Goal: Check status: Check status

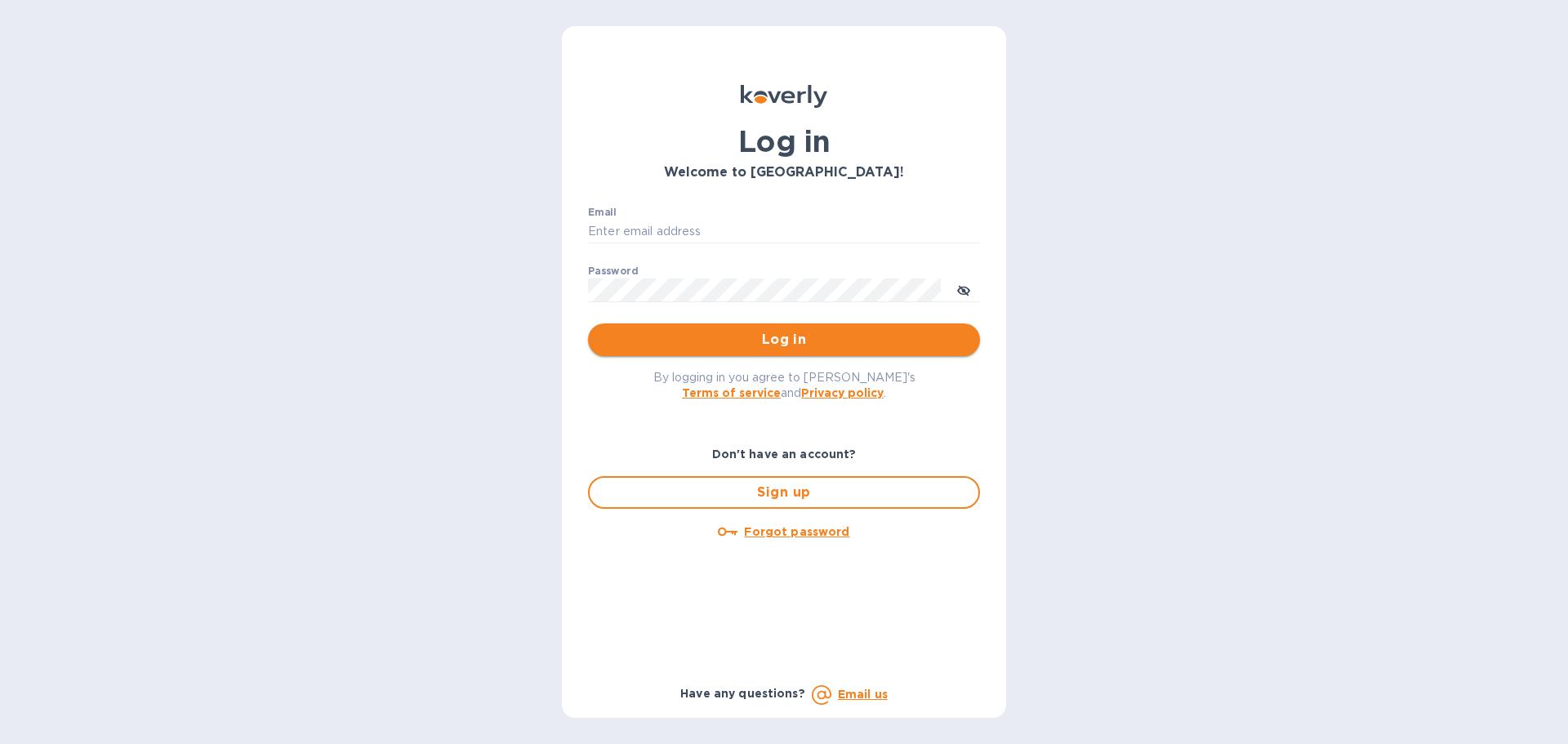
type input "syim@ulogusa.com"
click at [695, 342] on span "Log in" at bounding box center [783, 340] width 366 height 20
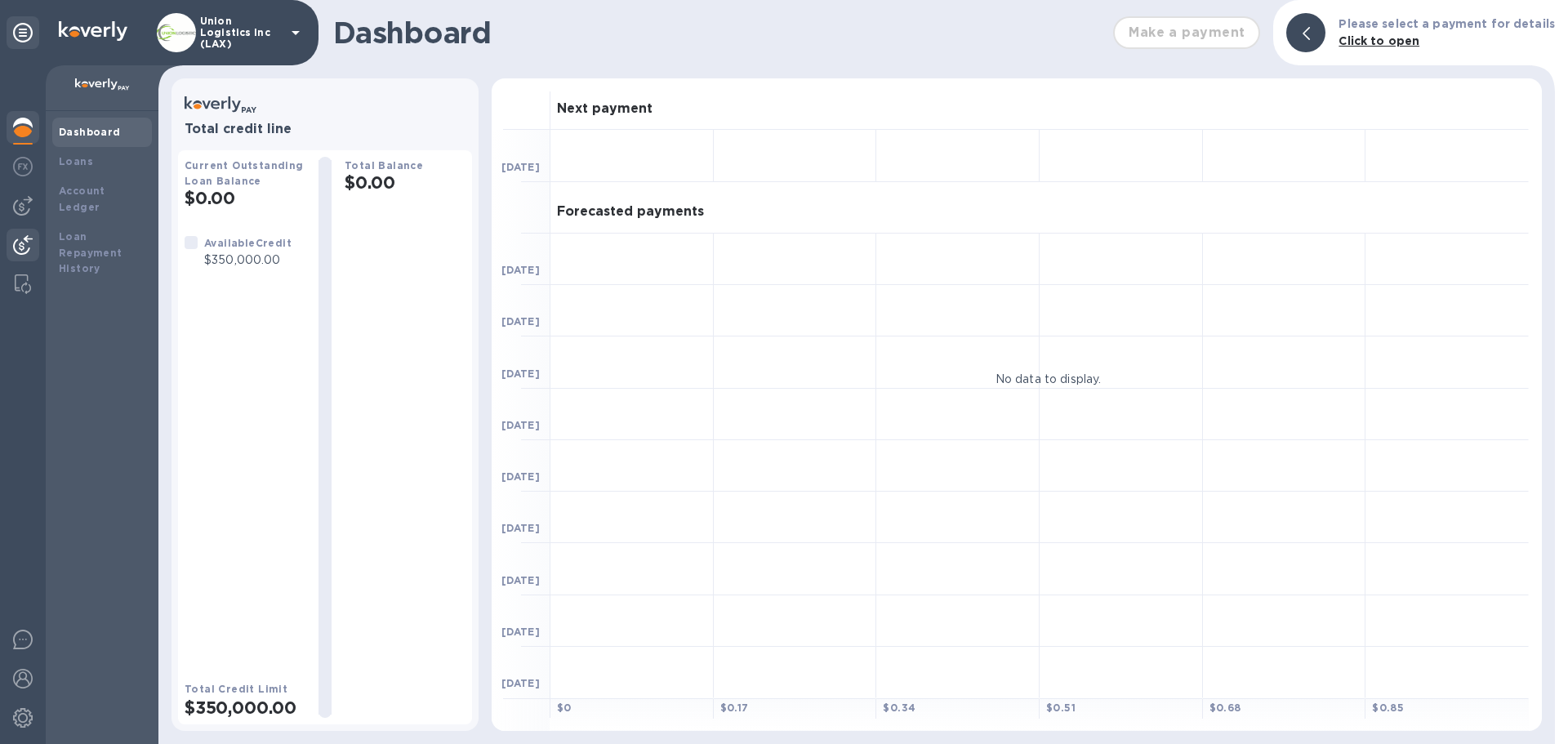
click at [22, 247] on img at bounding box center [23, 245] width 20 height 20
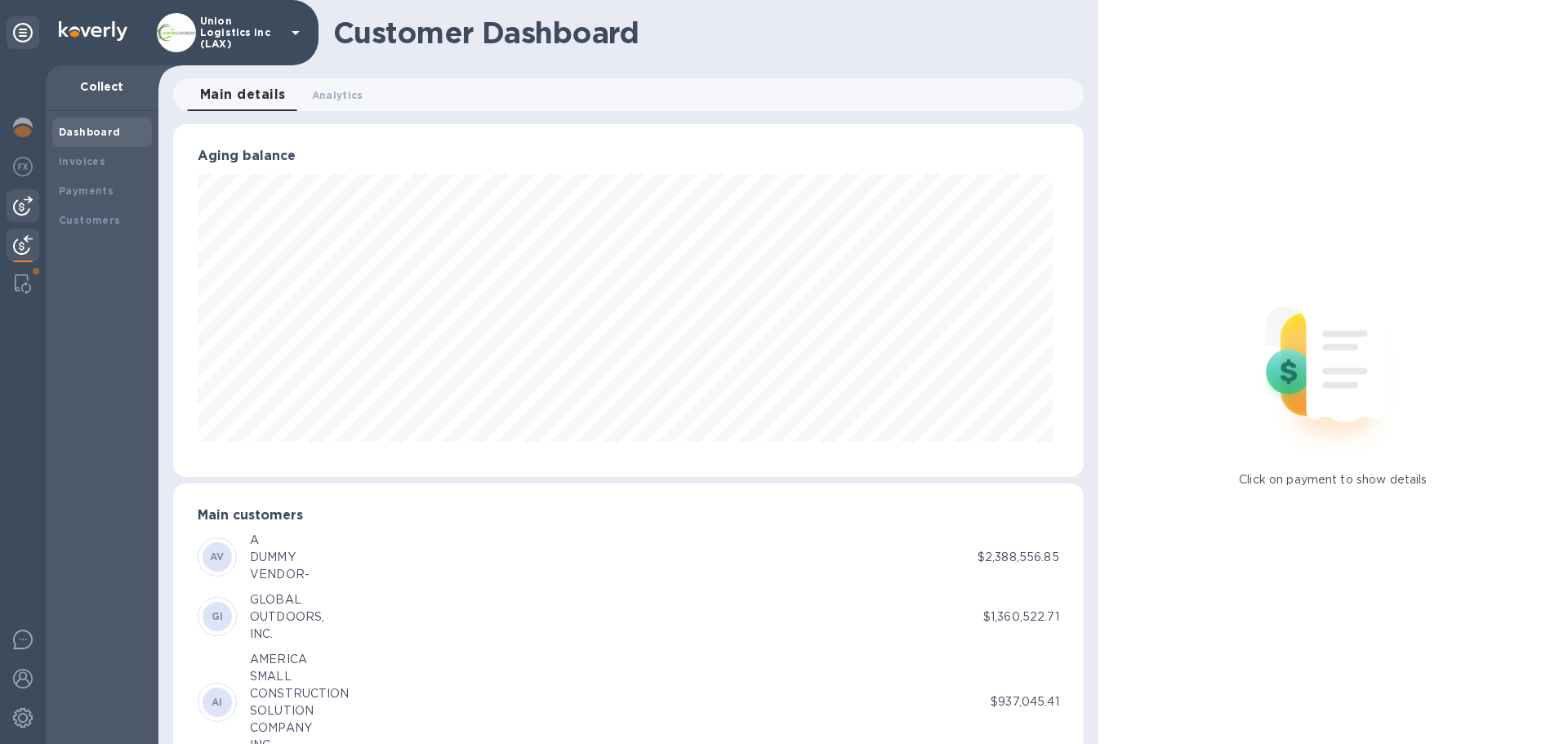
click at [33, 205] on div at bounding box center [23, 206] width 33 height 33
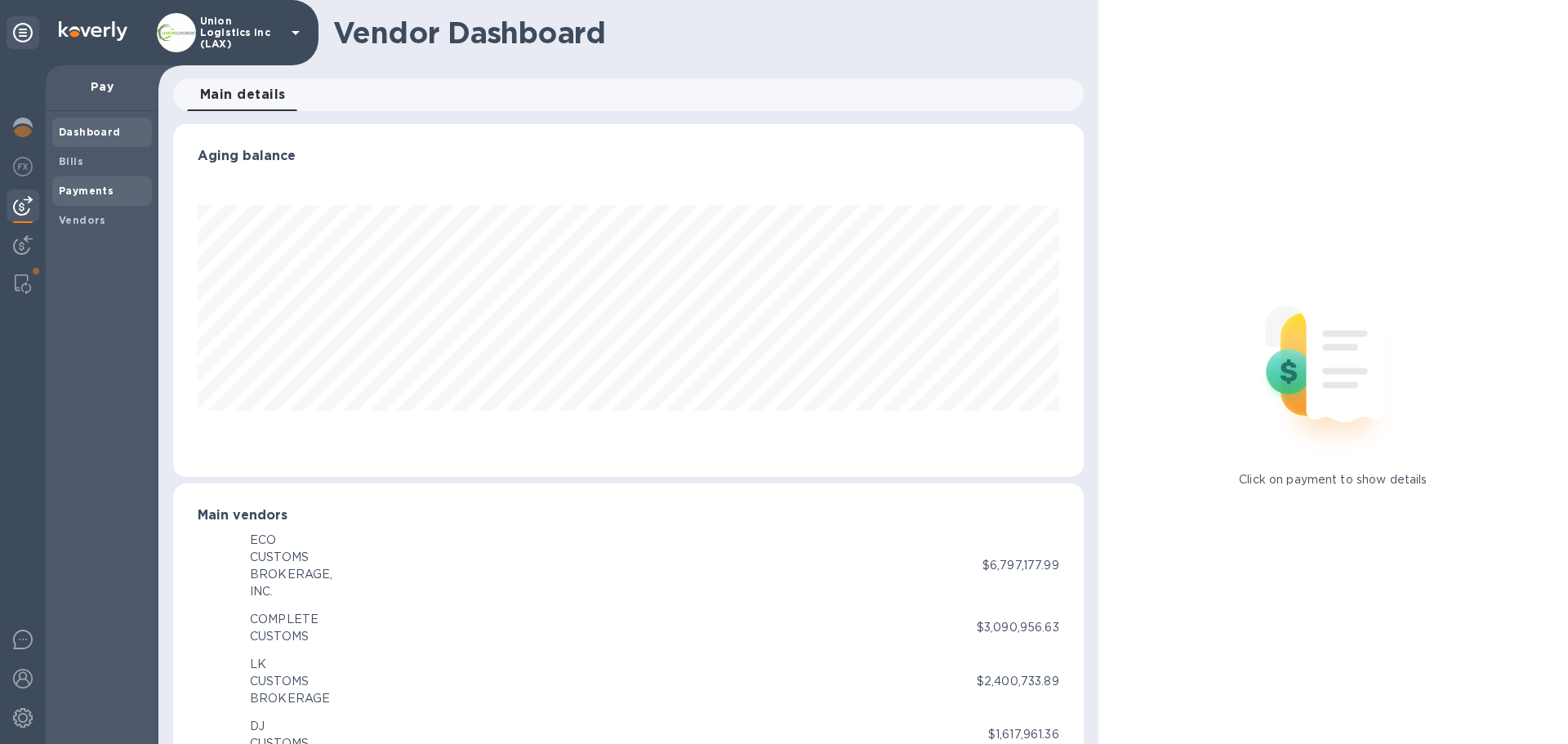
click at [95, 191] on b "Payments" at bounding box center [87, 190] width 55 height 12
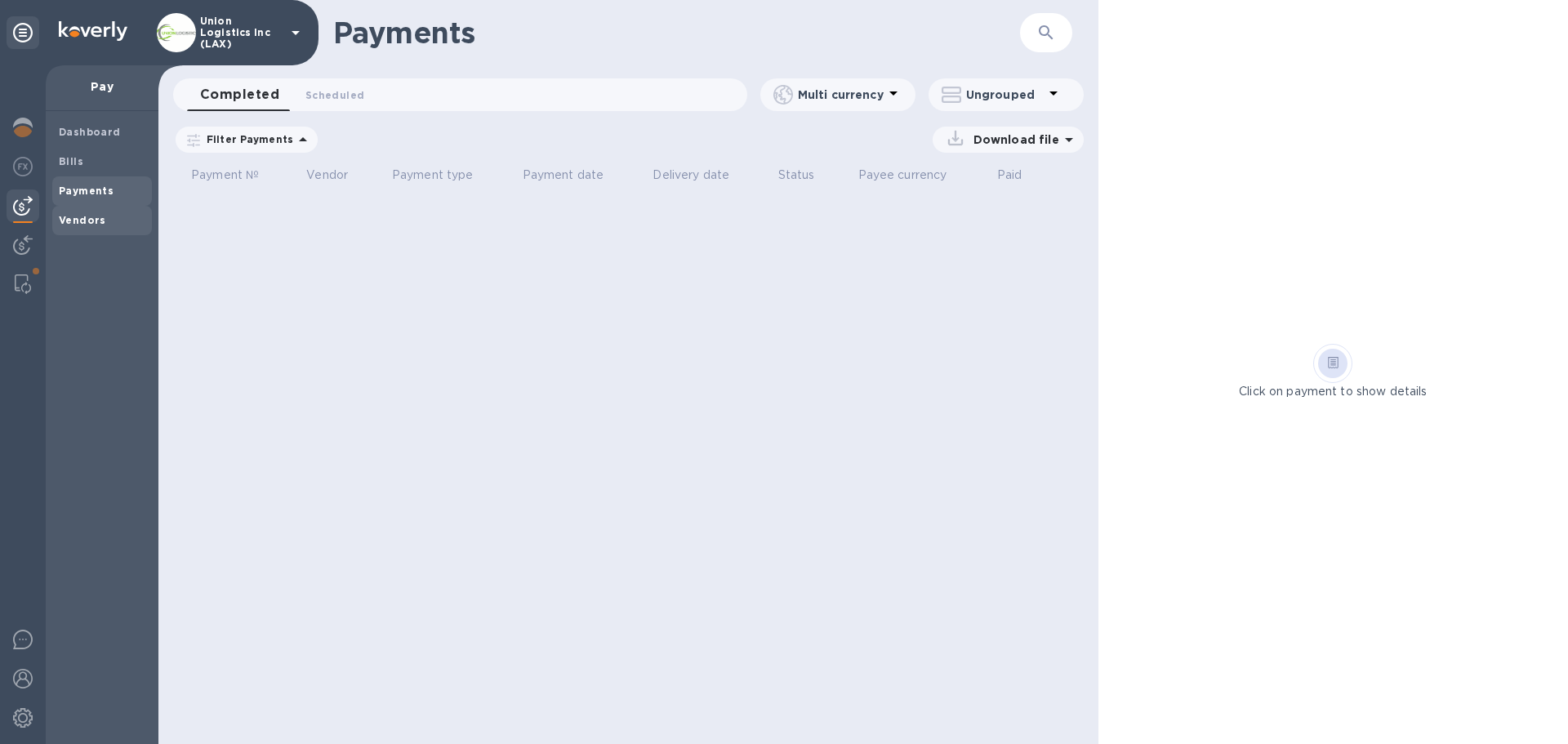
click at [82, 216] on b "Vendors" at bounding box center [83, 220] width 47 height 12
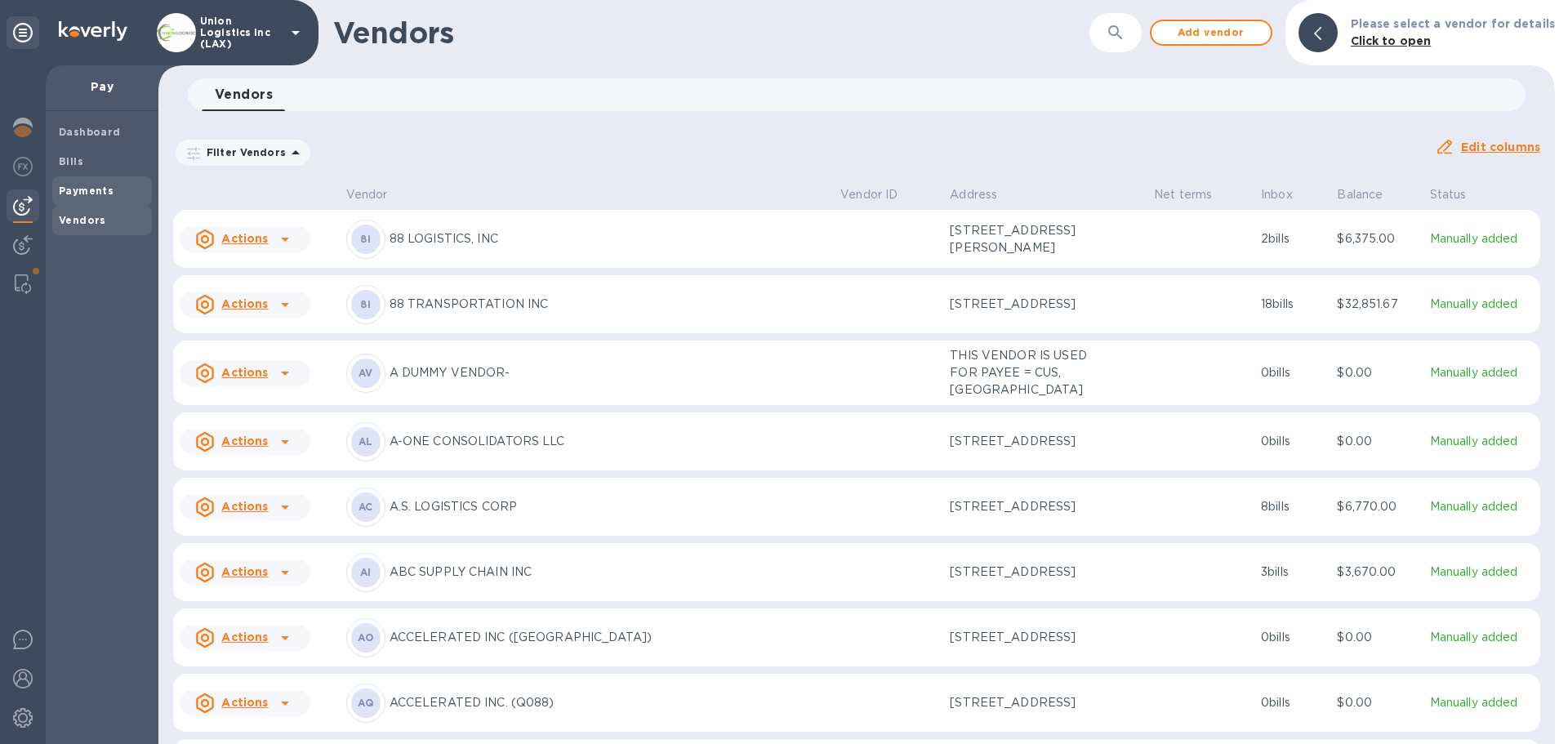
click at [90, 187] on b "Payments" at bounding box center [87, 190] width 55 height 12
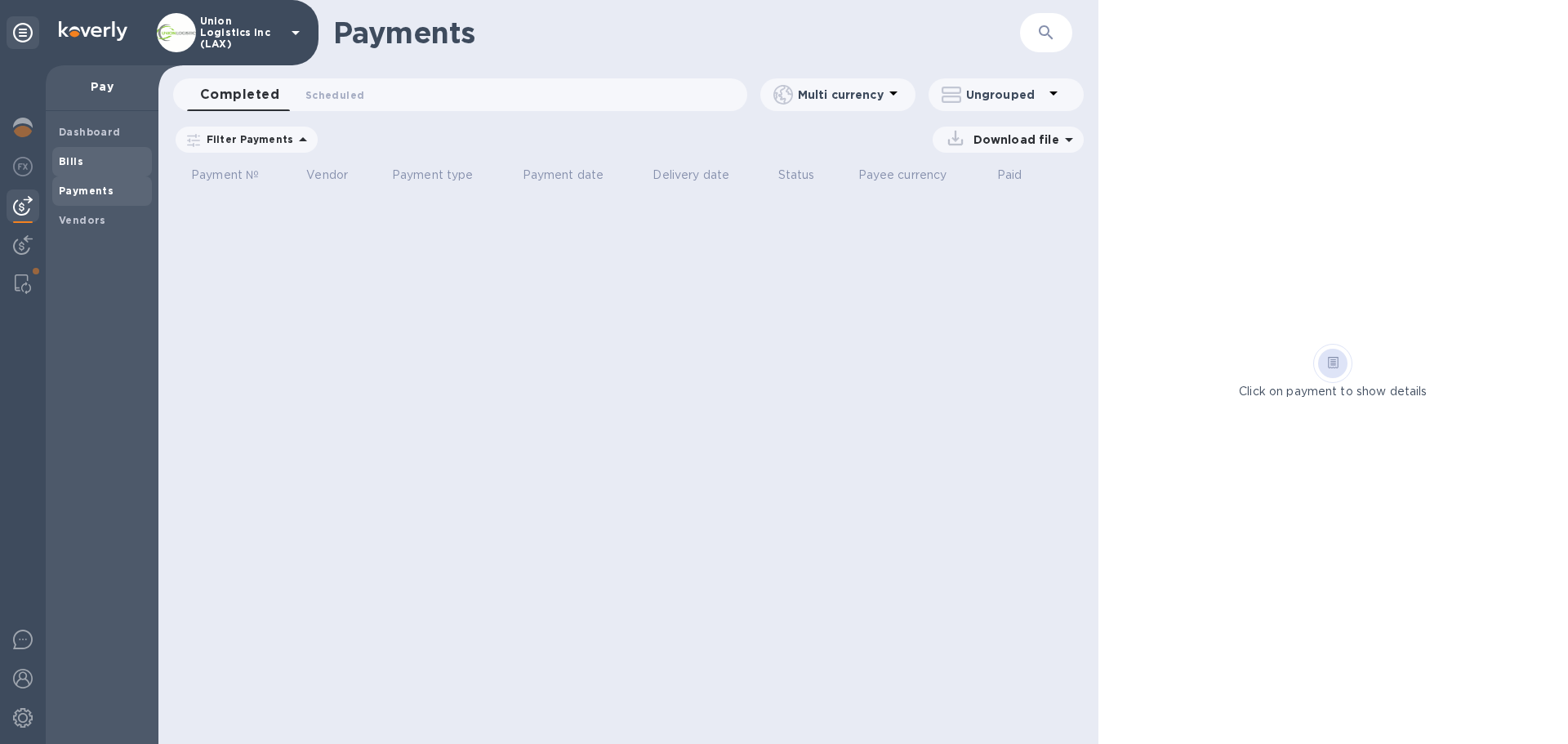
click at [90, 162] on span "Bills" at bounding box center [102, 161] width 87 height 16
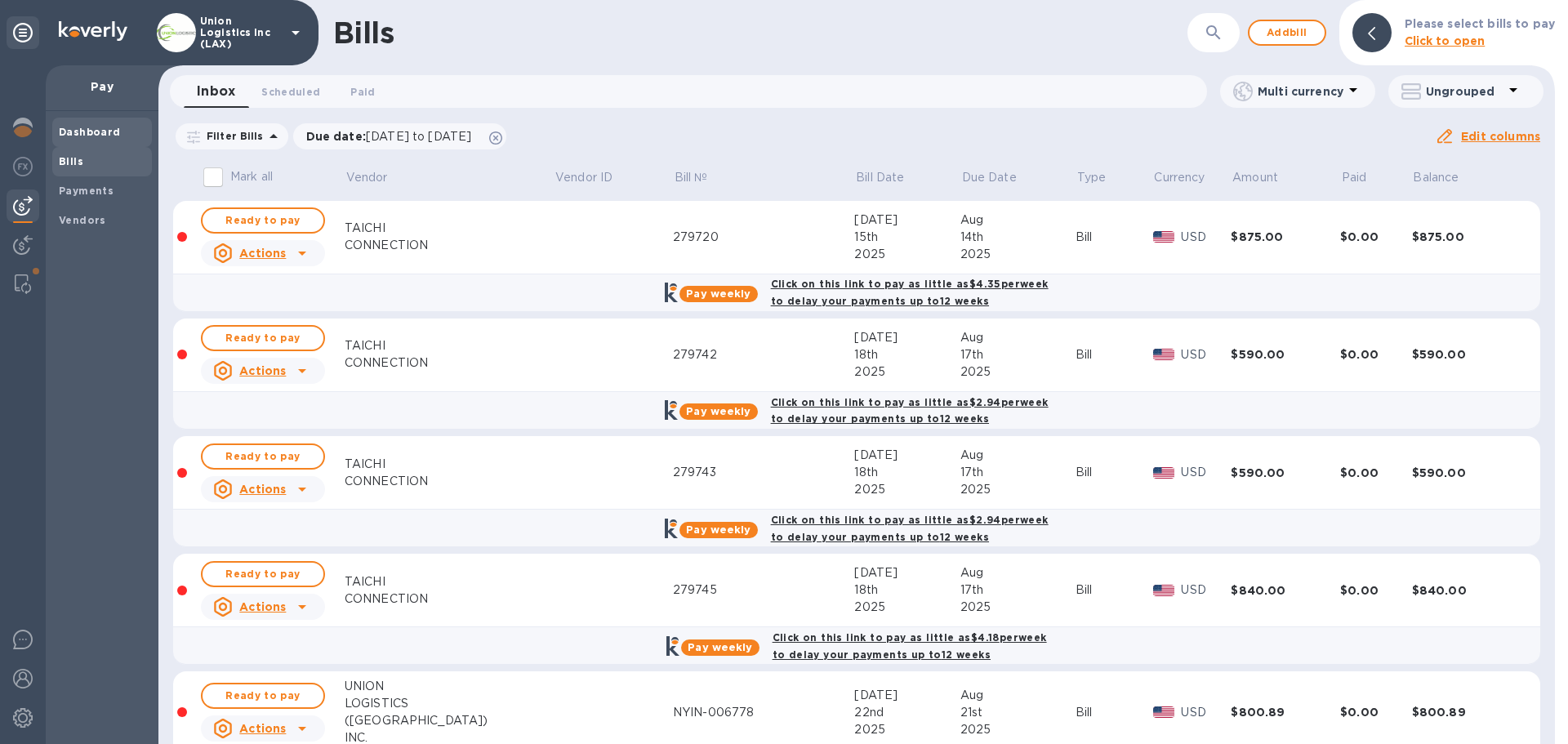
click at [98, 119] on div "Dashboard" at bounding box center [101, 132] width 99 height 29
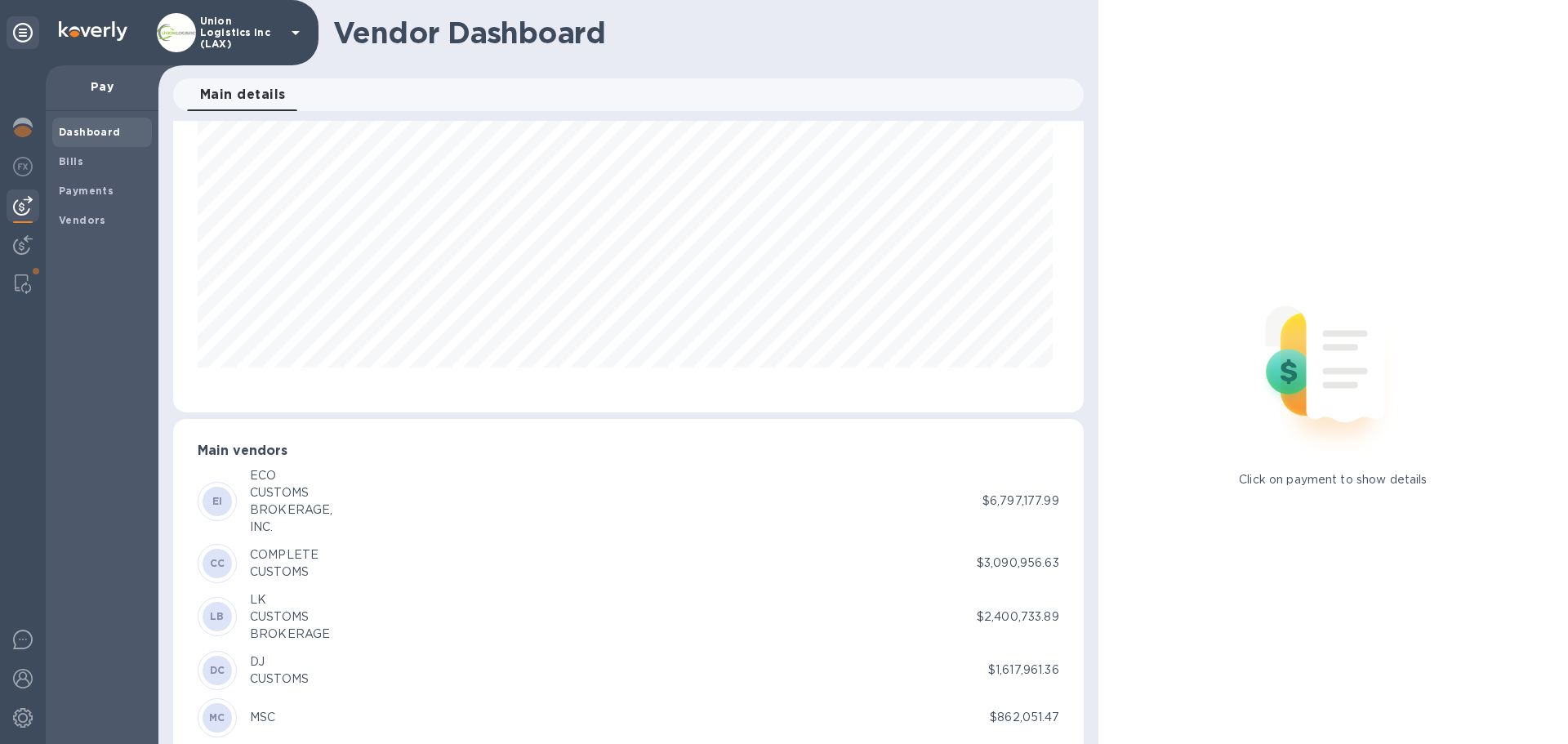
scroll to position [163, 0]
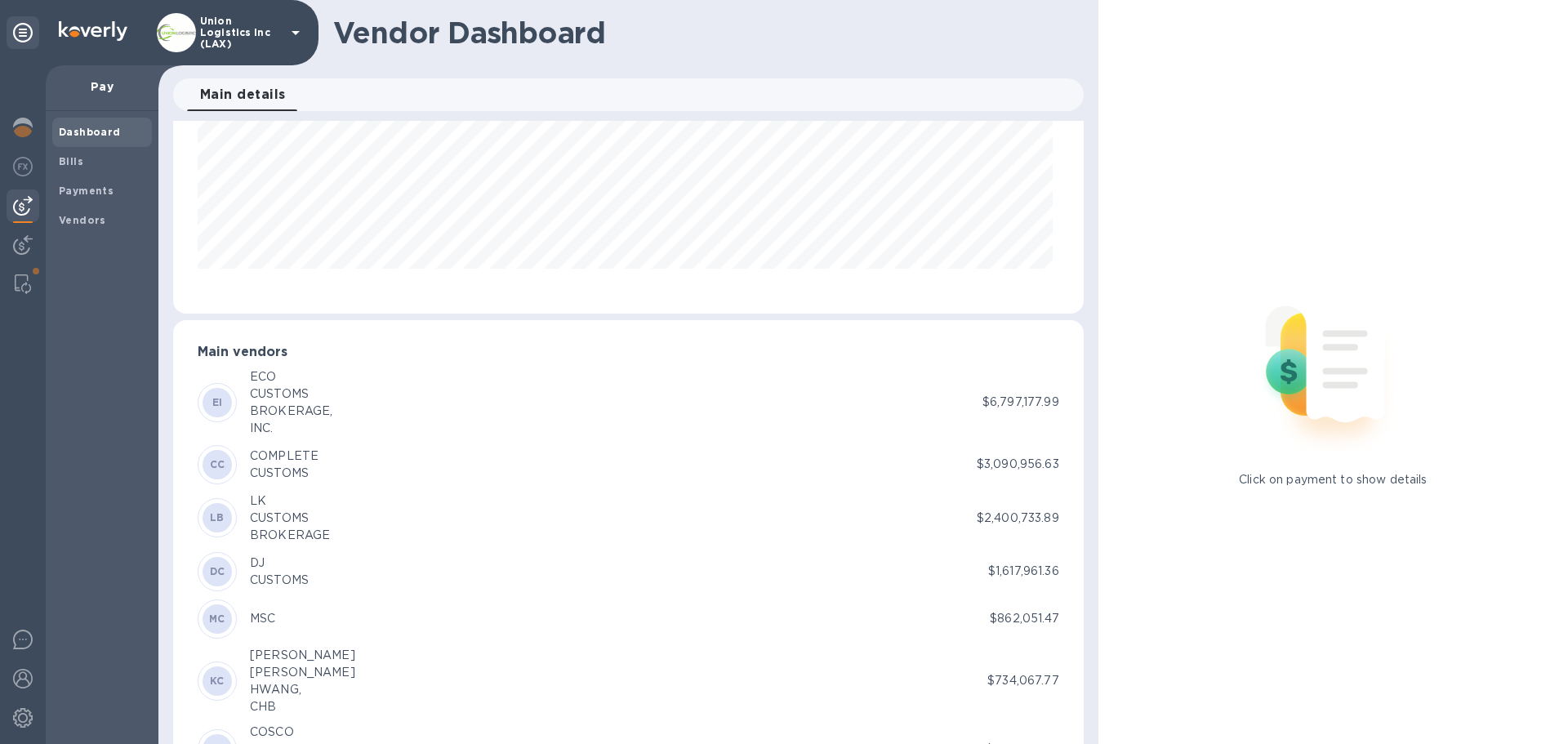
click at [341, 393] on div "EI ECO CUSTOMS BROKERAGE, INC." at bounding box center [590, 402] width 785 height 68
click at [286, 466] on div "CUSTOMS" at bounding box center [284, 473] width 68 height 17
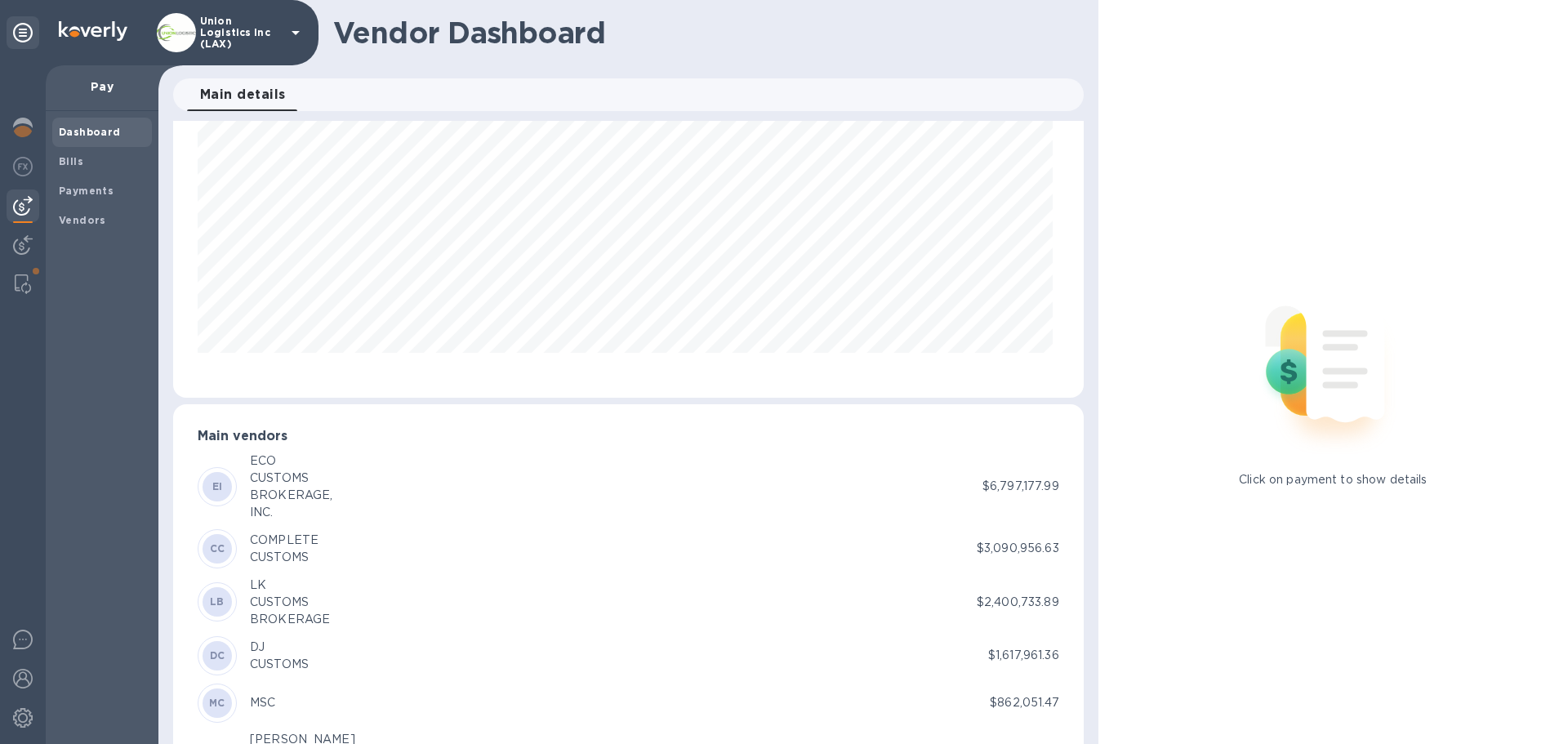
scroll to position [0, 0]
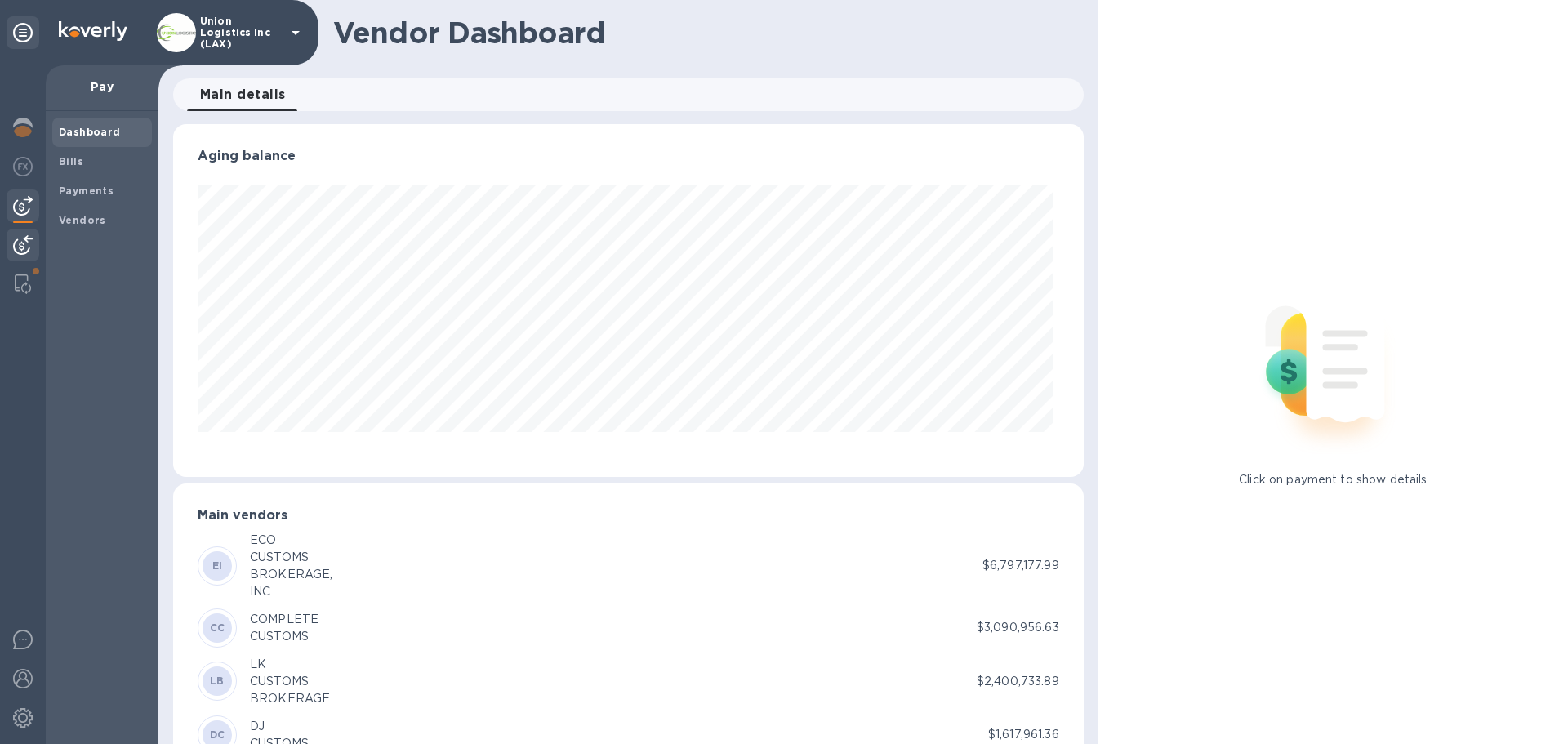
click at [17, 240] on img at bounding box center [23, 245] width 20 height 20
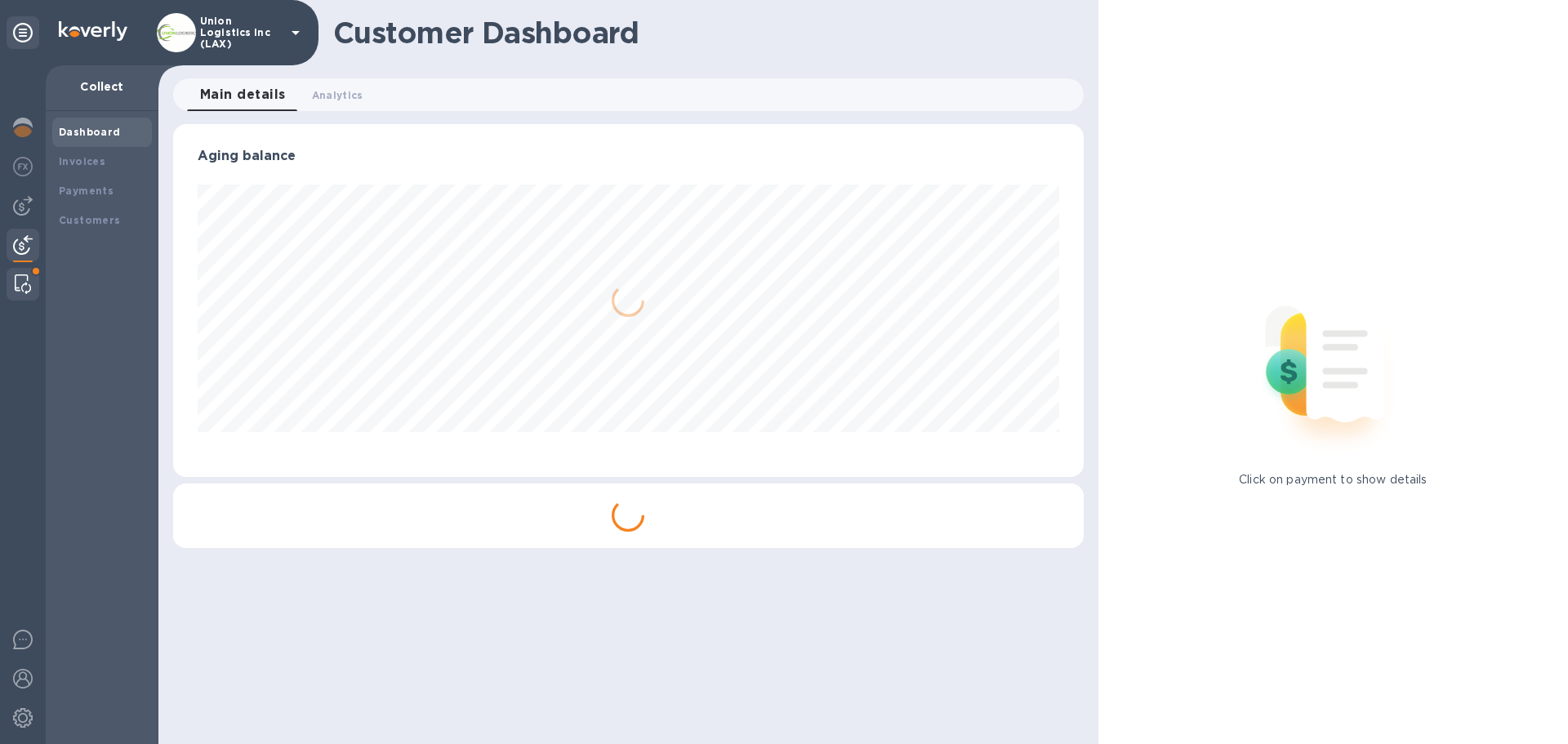
scroll to position [353, 910]
click at [20, 273] on div at bounding box center [23, 284] width 29 height 33
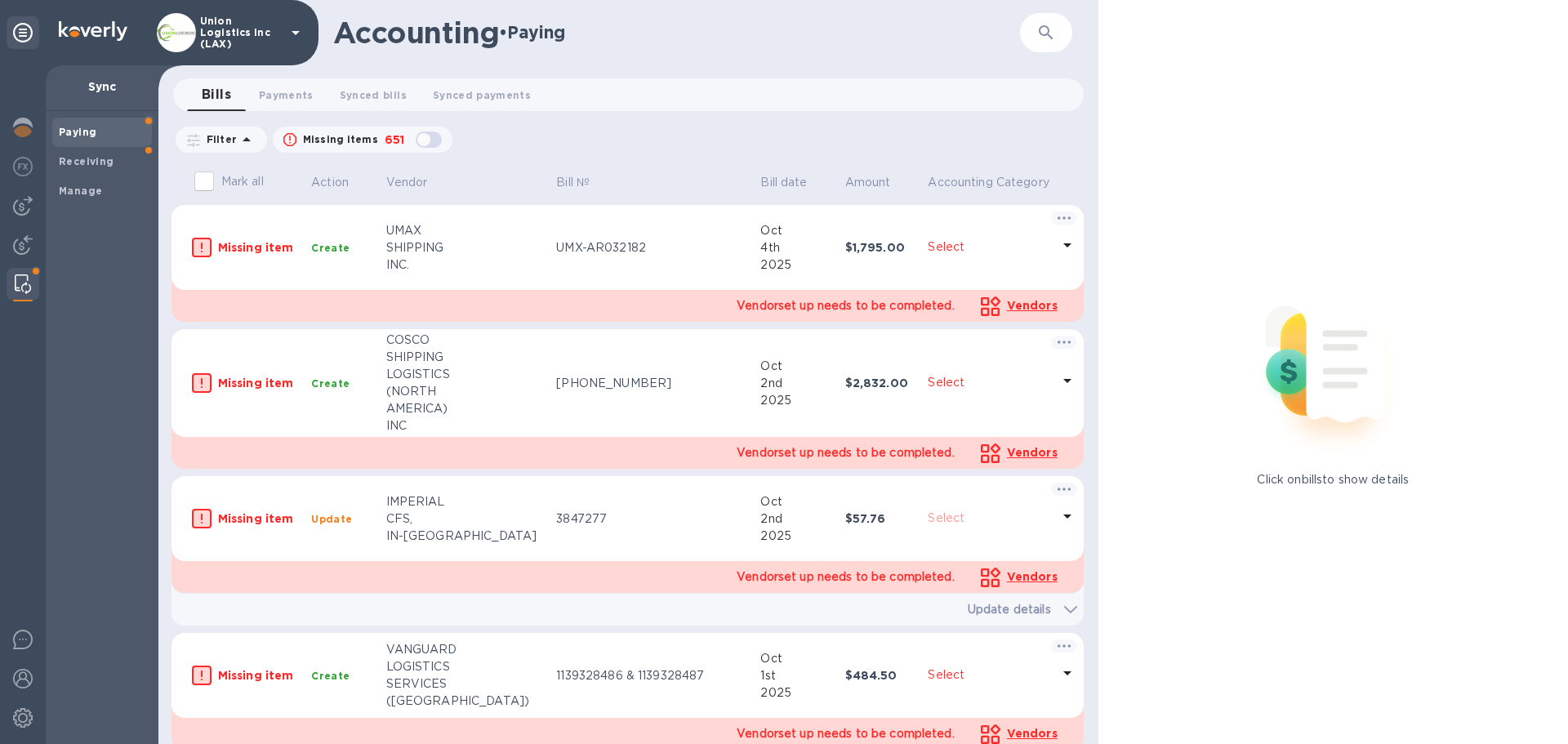
click at [92, 130] on b "Paying" at bounding box center [77, 131] width 37 height 12
click at [93, 153] on div "Receiving" at bounding box center [101, 161] width 99 height 29
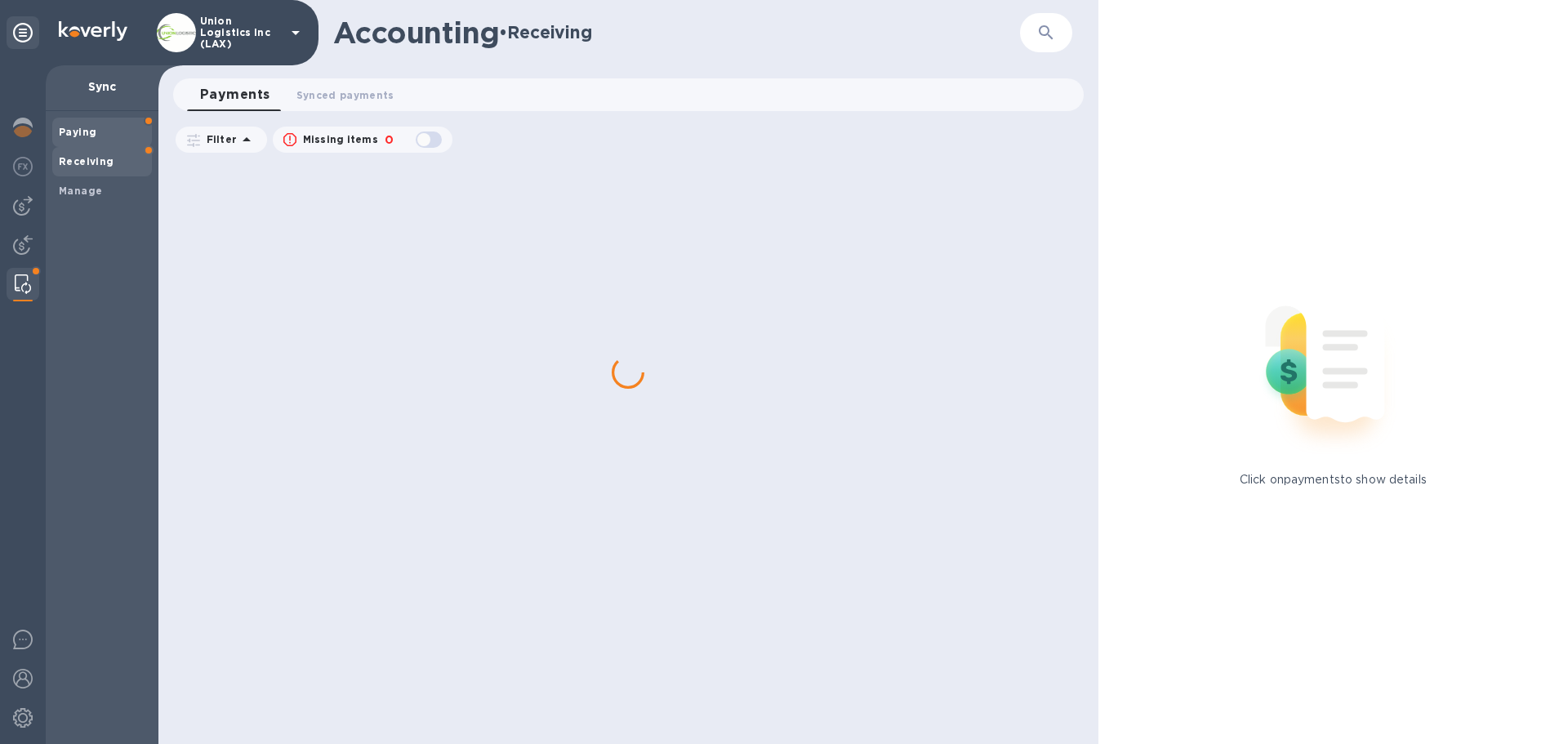
click at [109, 134] on span "Paying" at bounding box center [102, 132] width 87 height 16
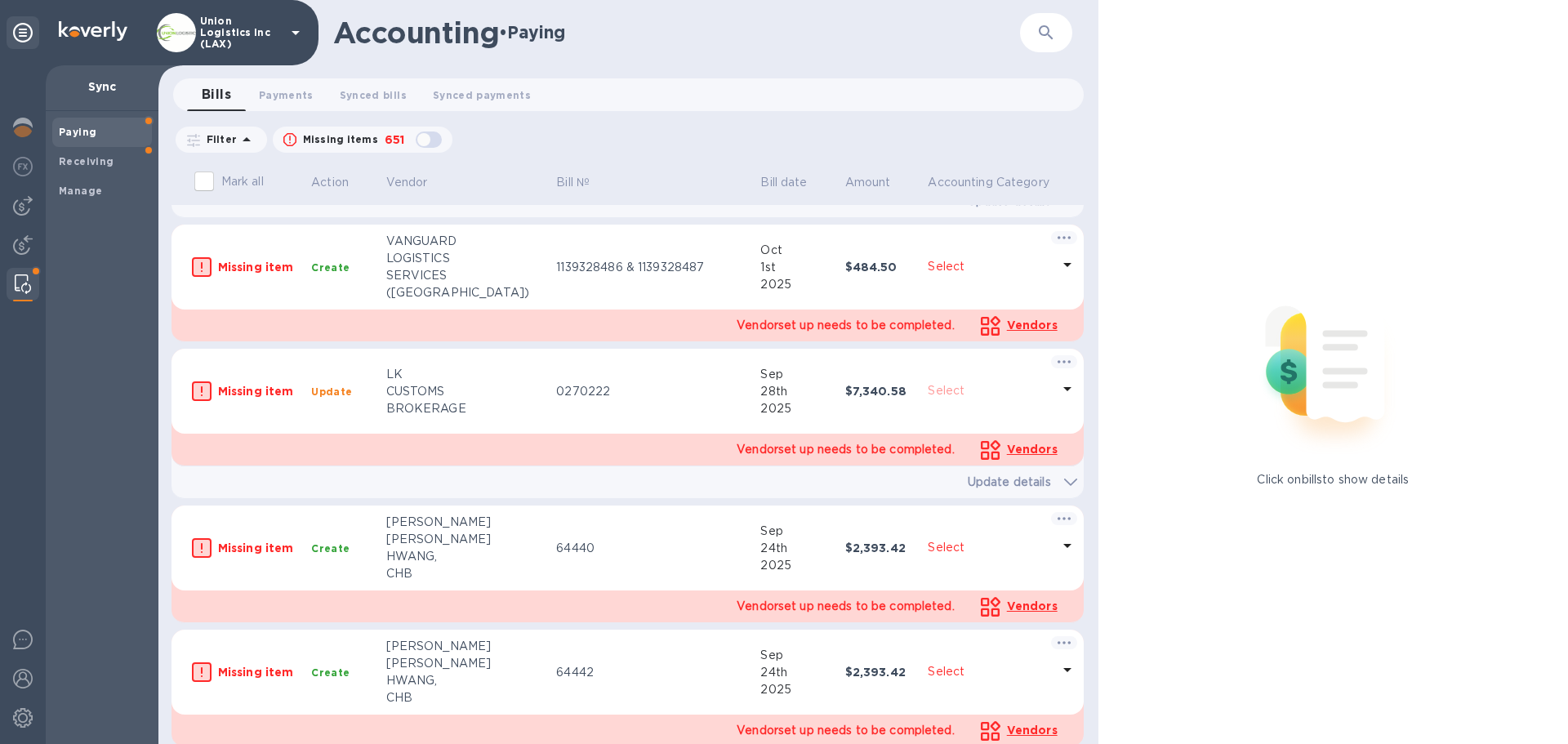
scroll to position [491, 0]
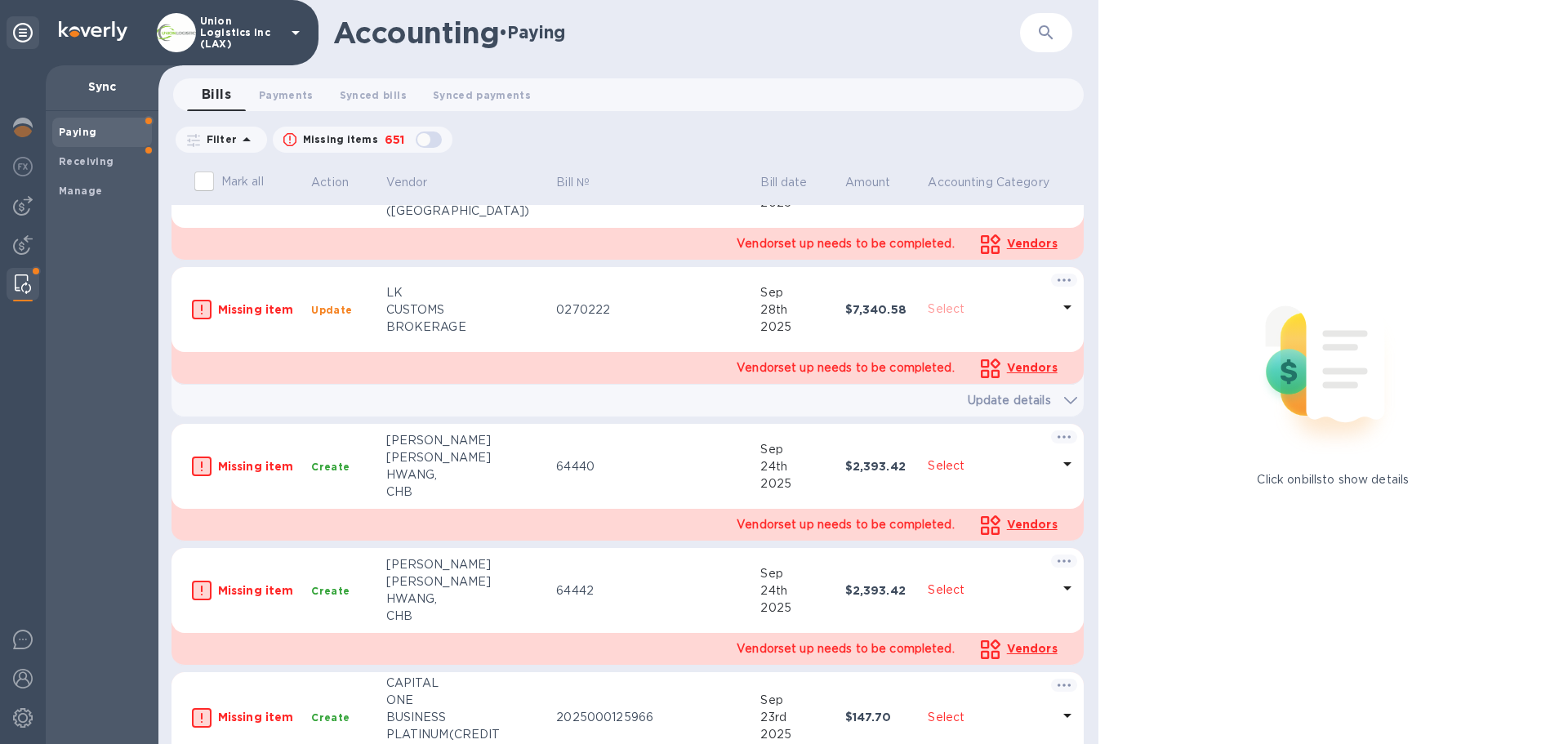
click at [873, 315] on b "$7,340.58" at bounding box center [875, 309] width 61 height 13
click at [928, 310] on p "Select" at bounding box center [989, 309] width 122 height 17
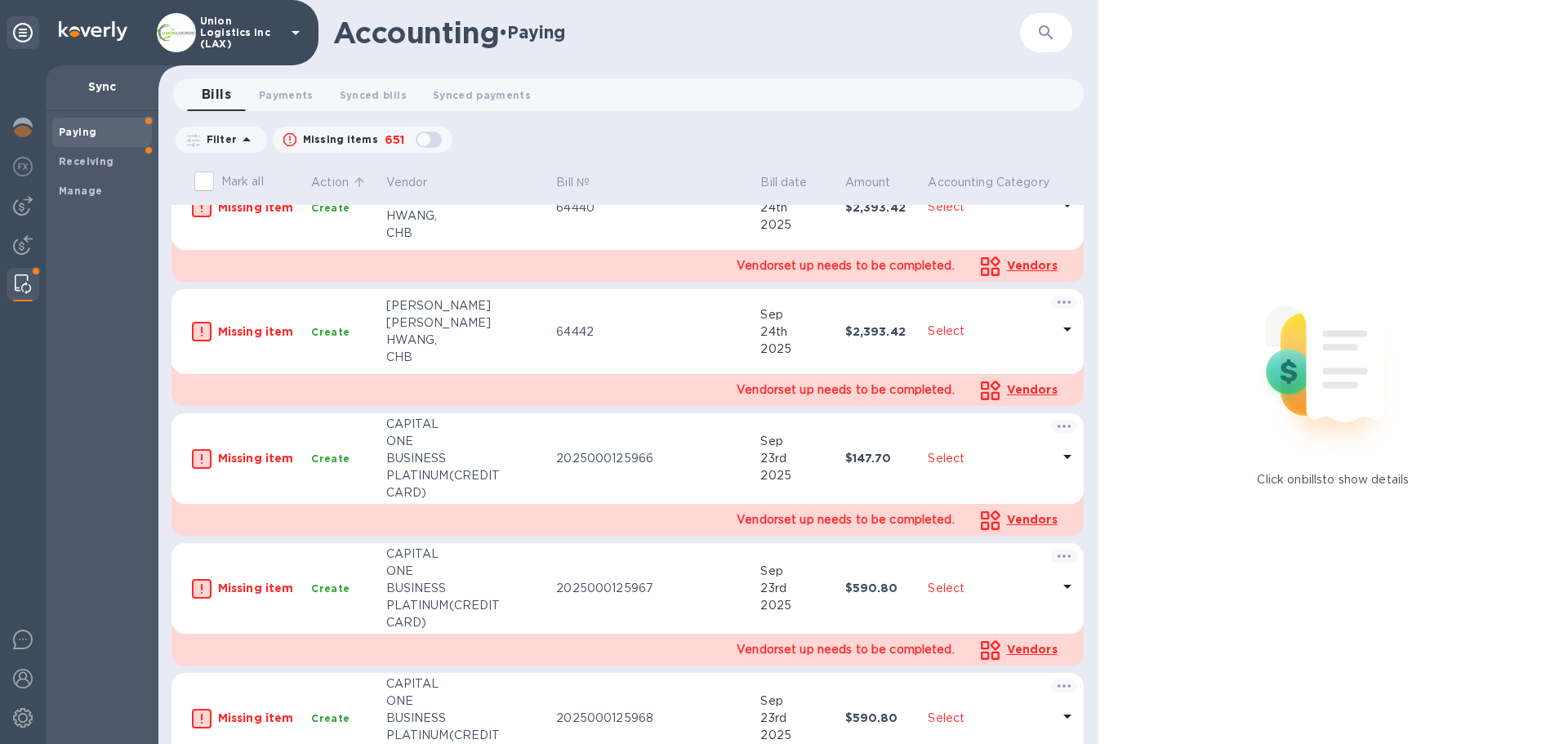
scroll to position [572, 0]
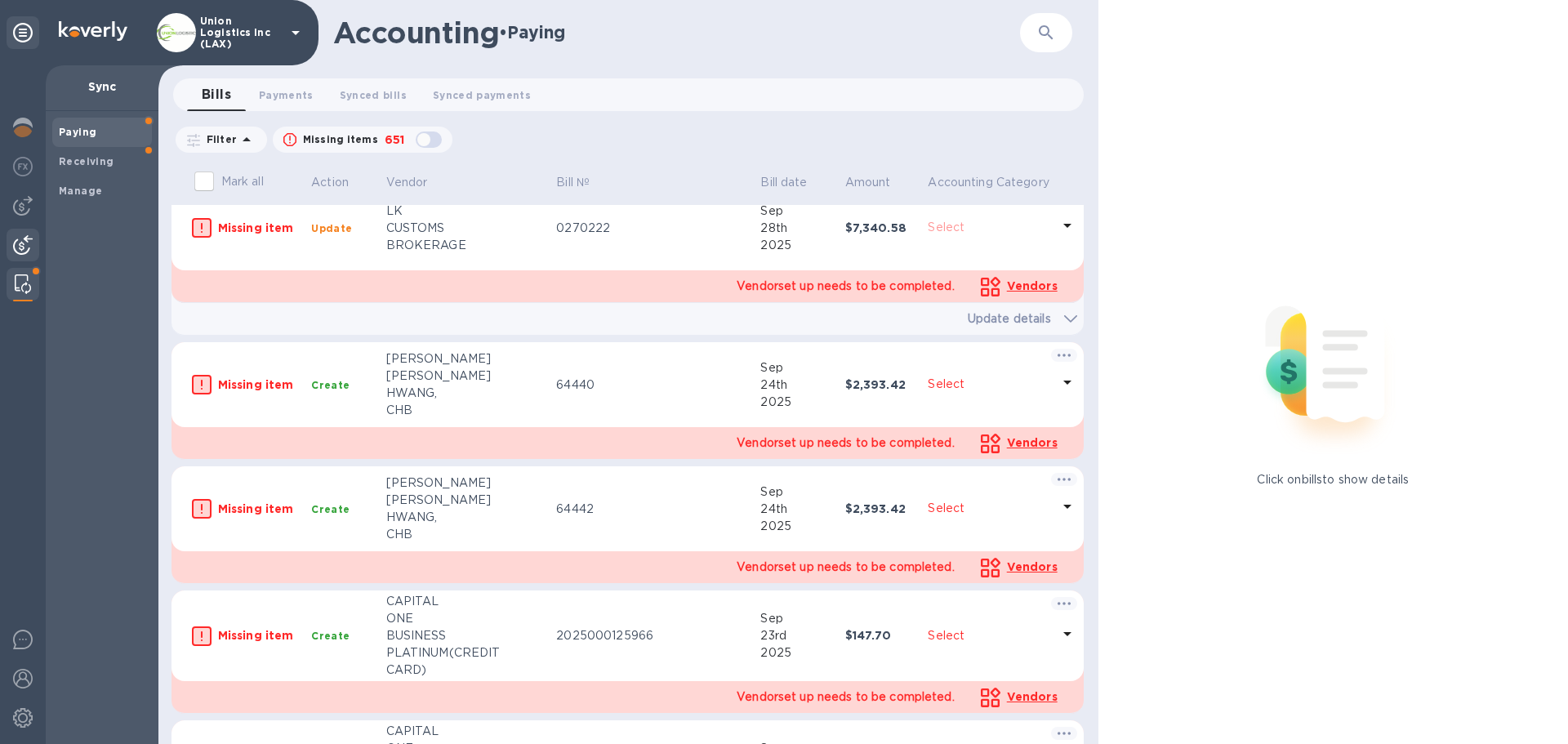
click at [19, 243] on img at bounding box center [23, 245] width 20 height 20
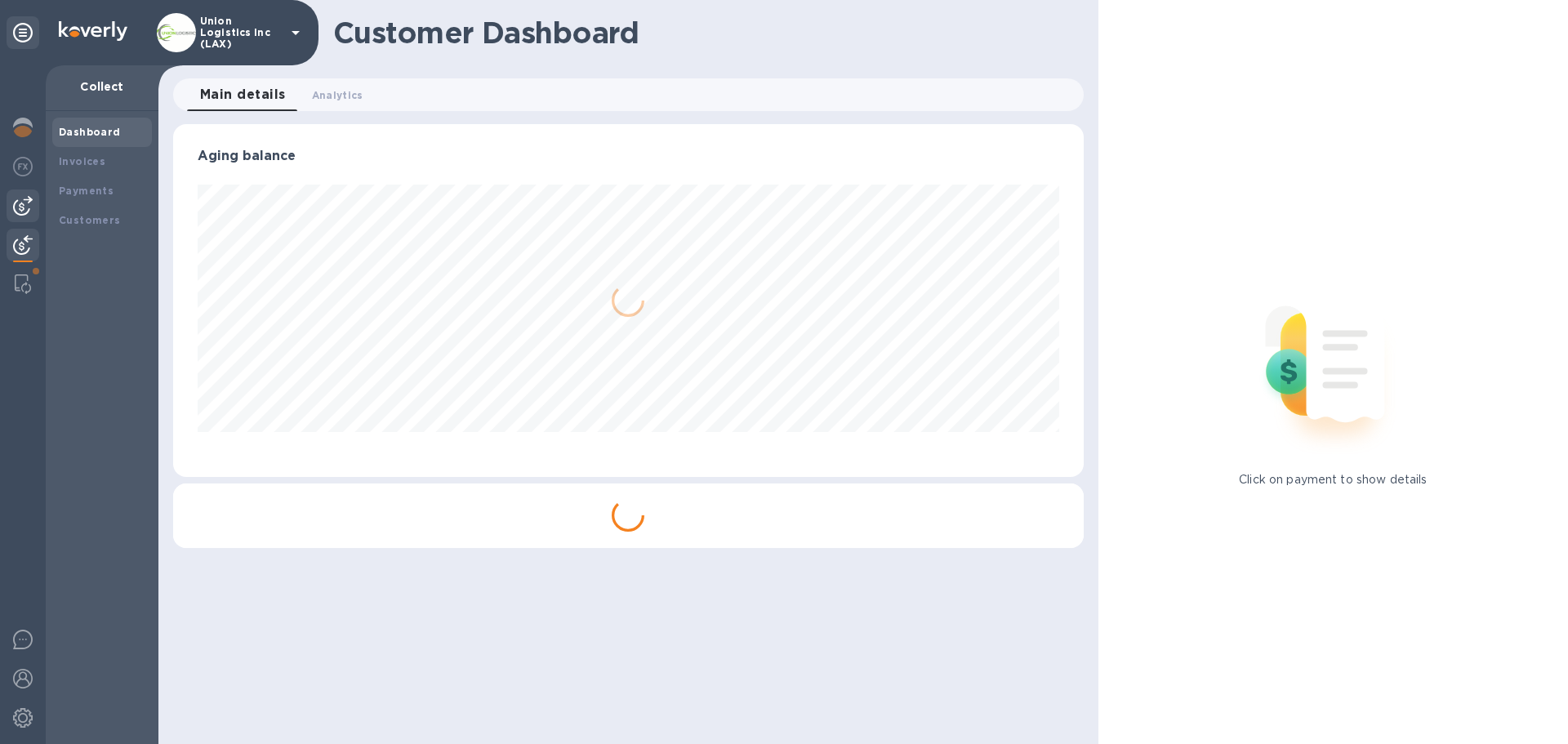
scroll to position [353, 910]
click at [17, 212] on img at bounding box center [23, 206] width 20 height 20
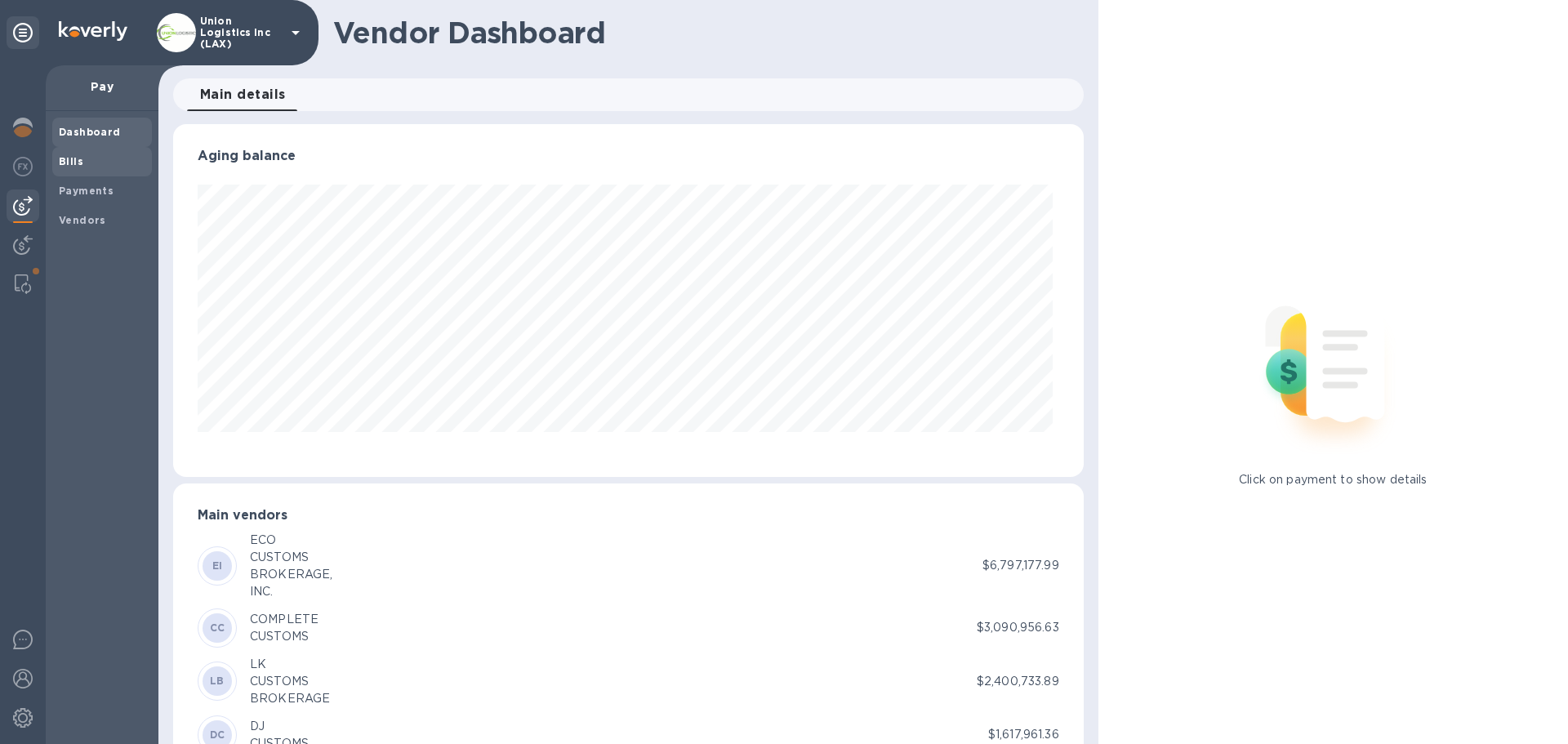
click at [90, 168] on span "Bills" at bounding box center [102, 161] width 87 height 16
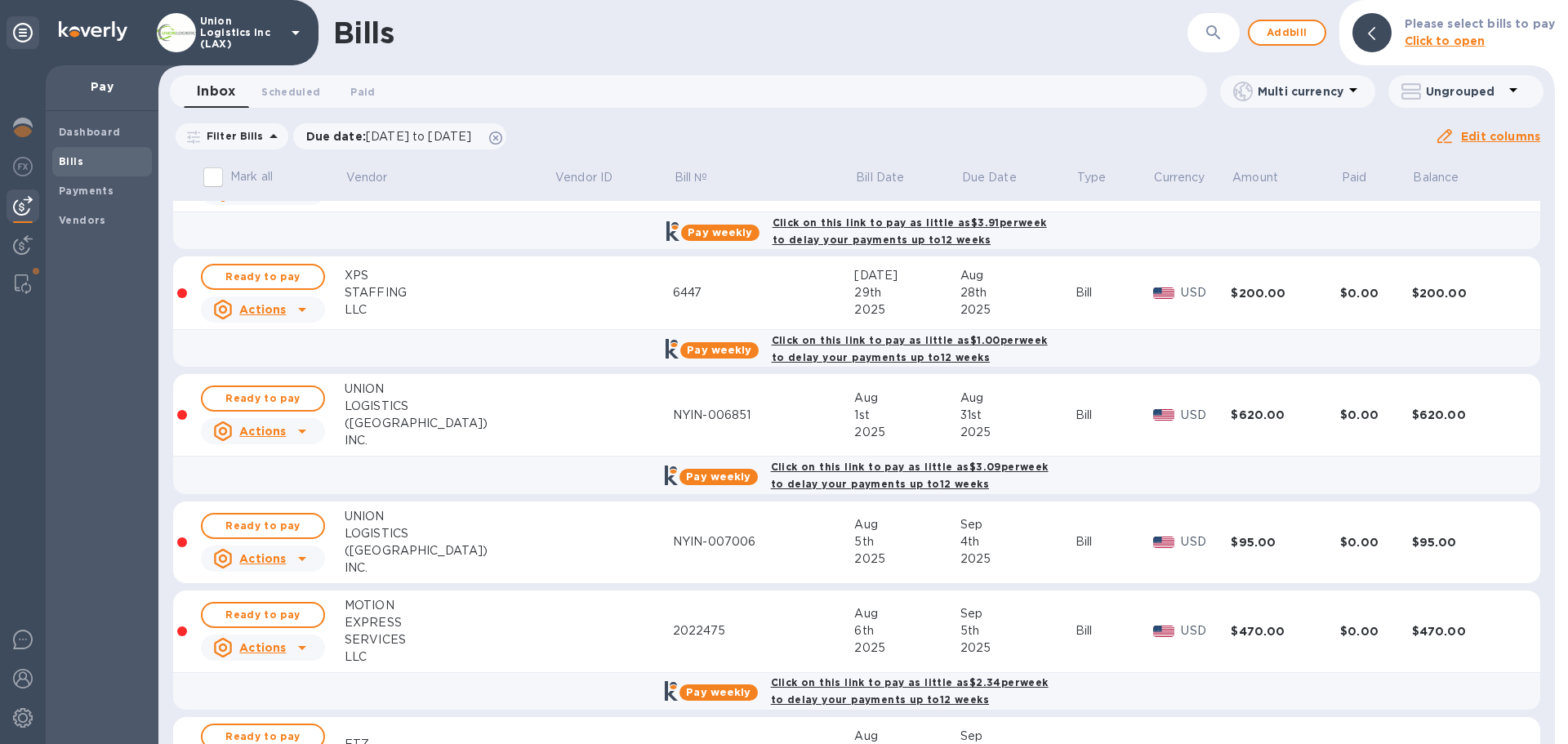
scroll to position [980, 0]
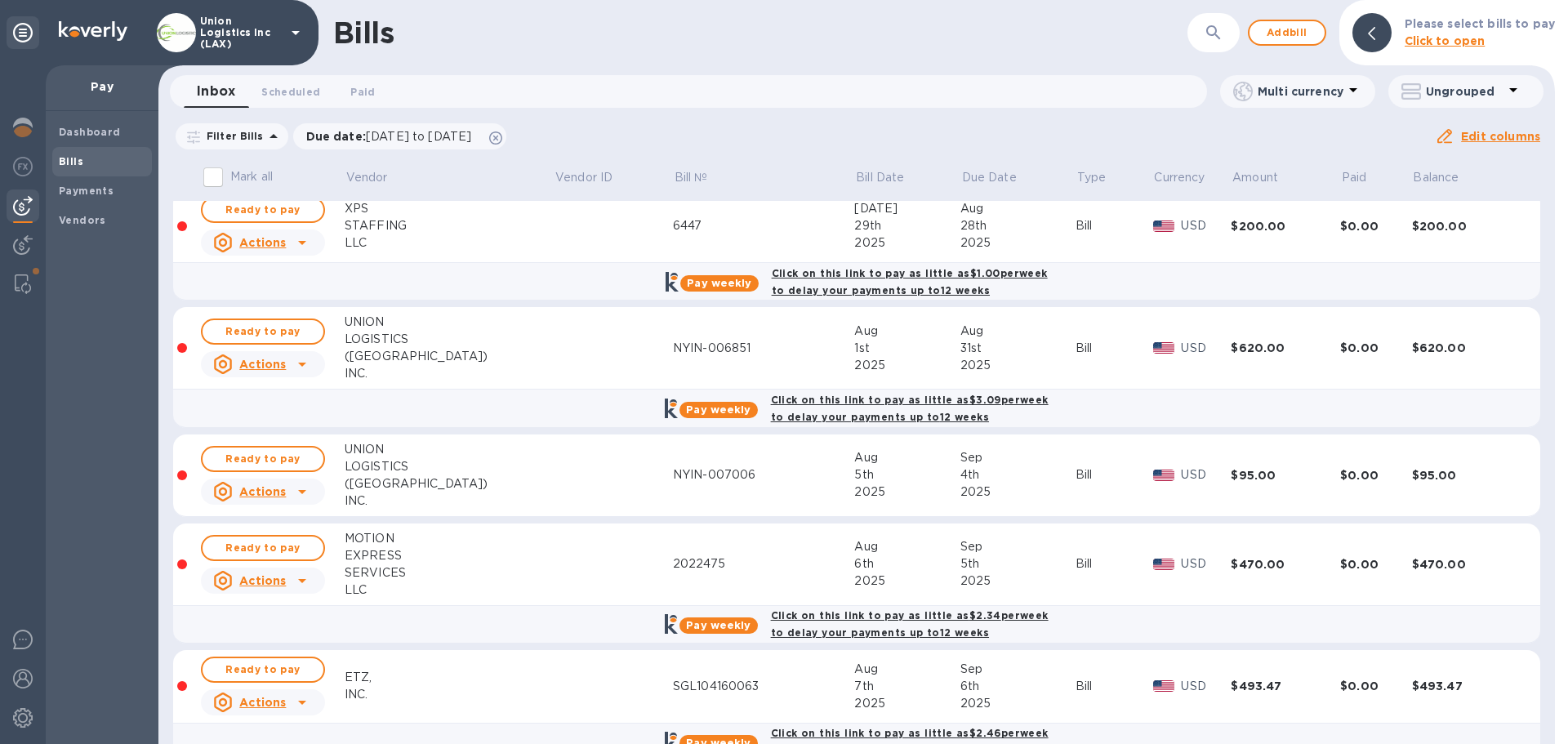
click at [687, 356] on div "NYIN-006851" at bounding box center [764, 348] width 182 height 17
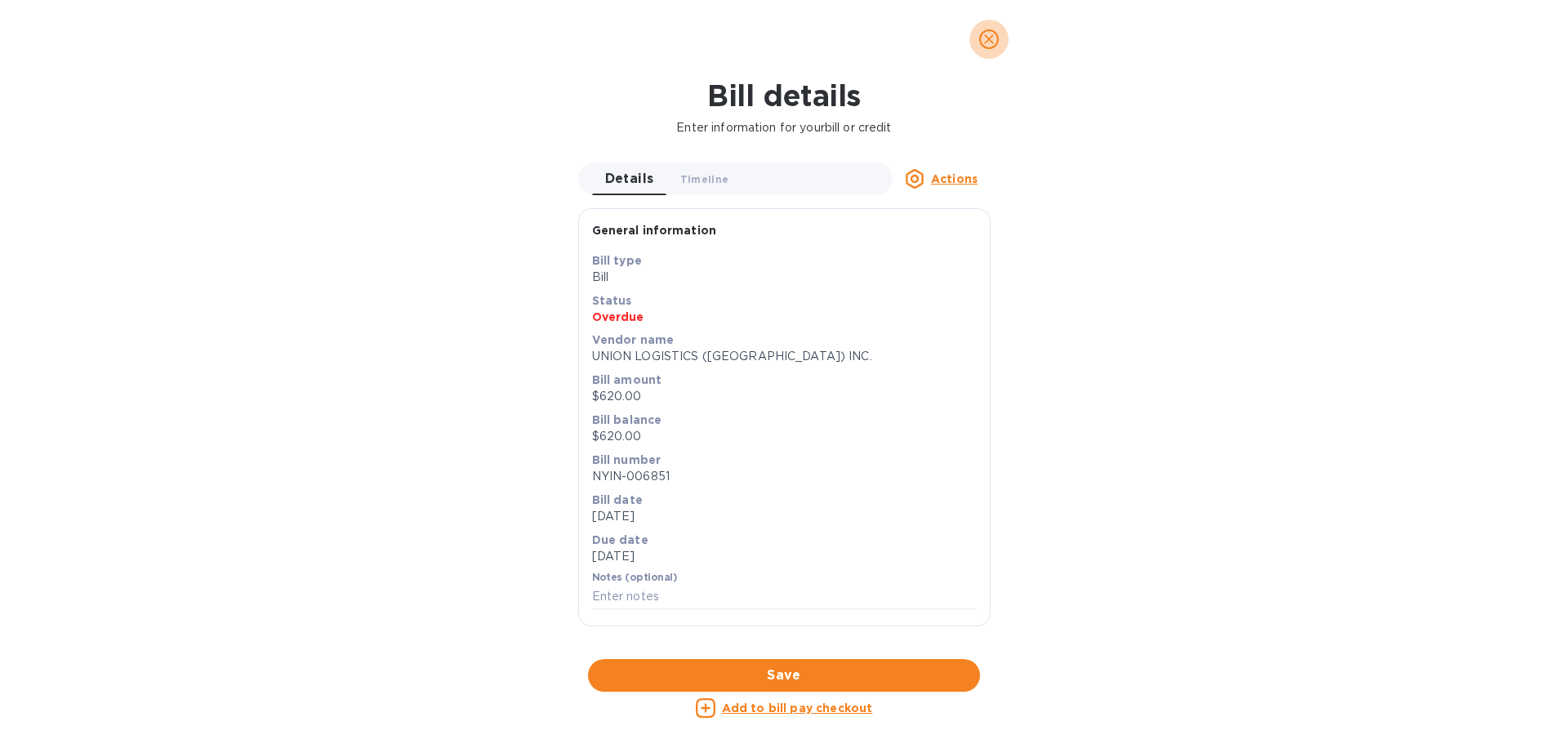
click at [994, 35] on icon "close" at bounding box center [989, 39] width 16 height 16
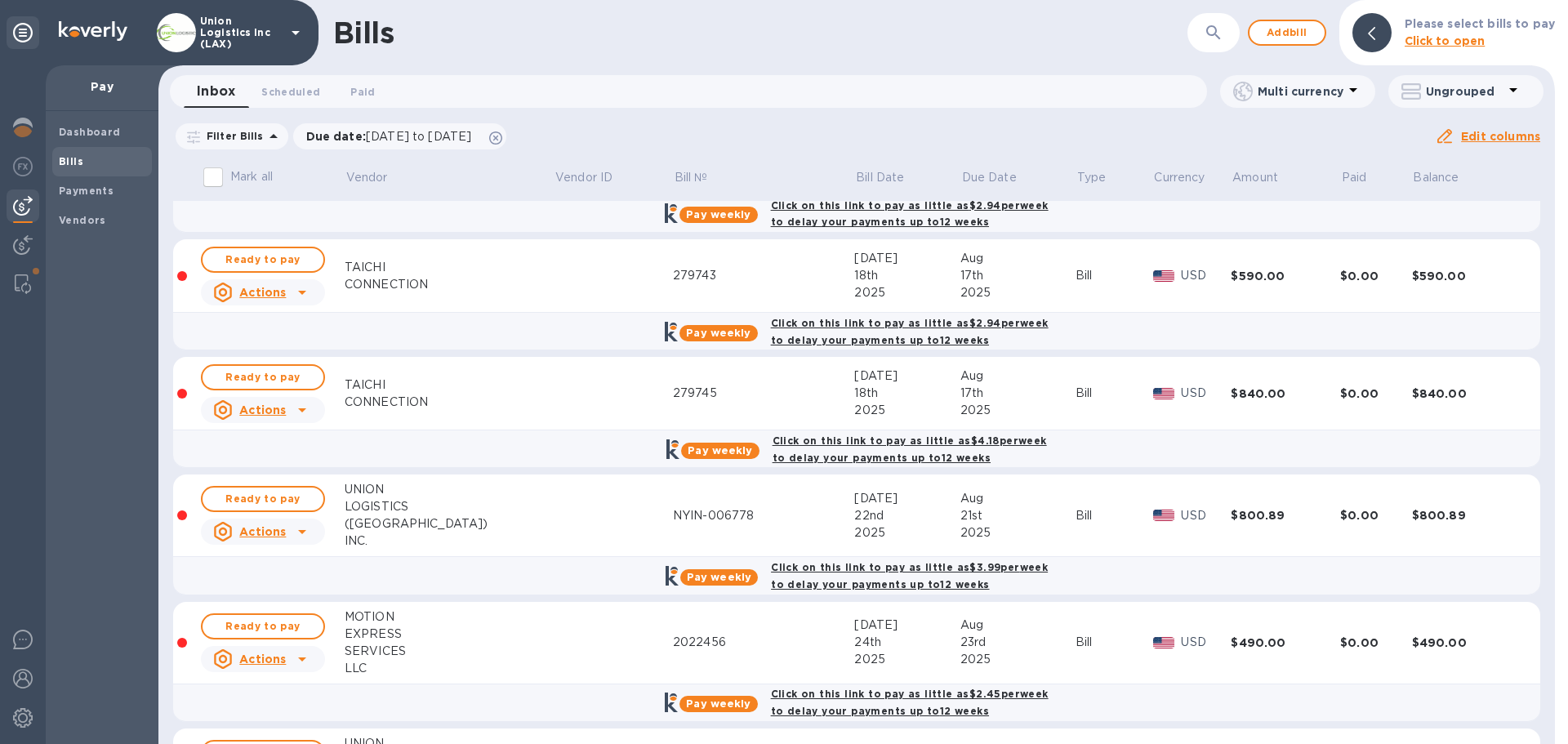
scroll to position [163, 0]
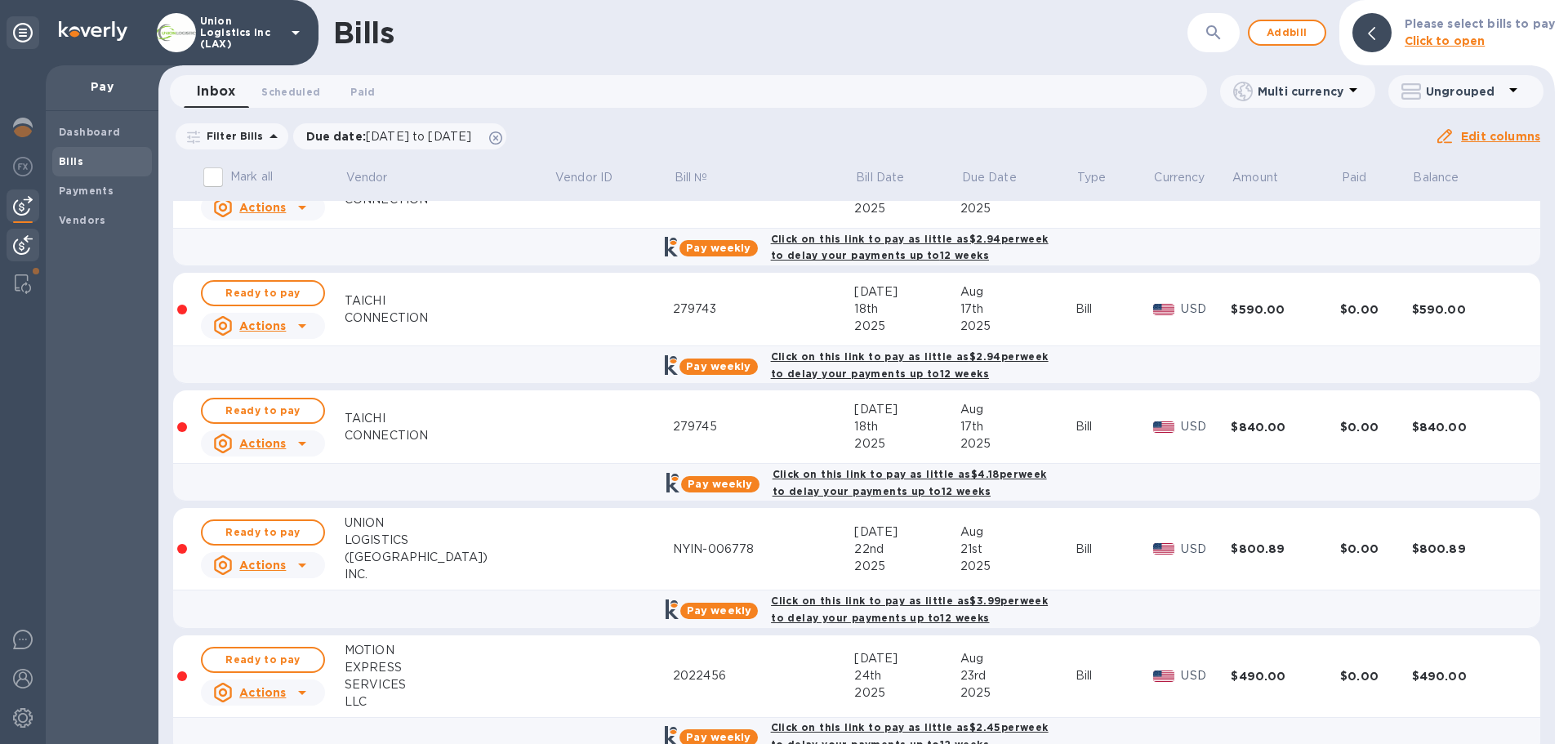
click at [22, 239] on img at bounding box center [23, 245] width 20 height 20
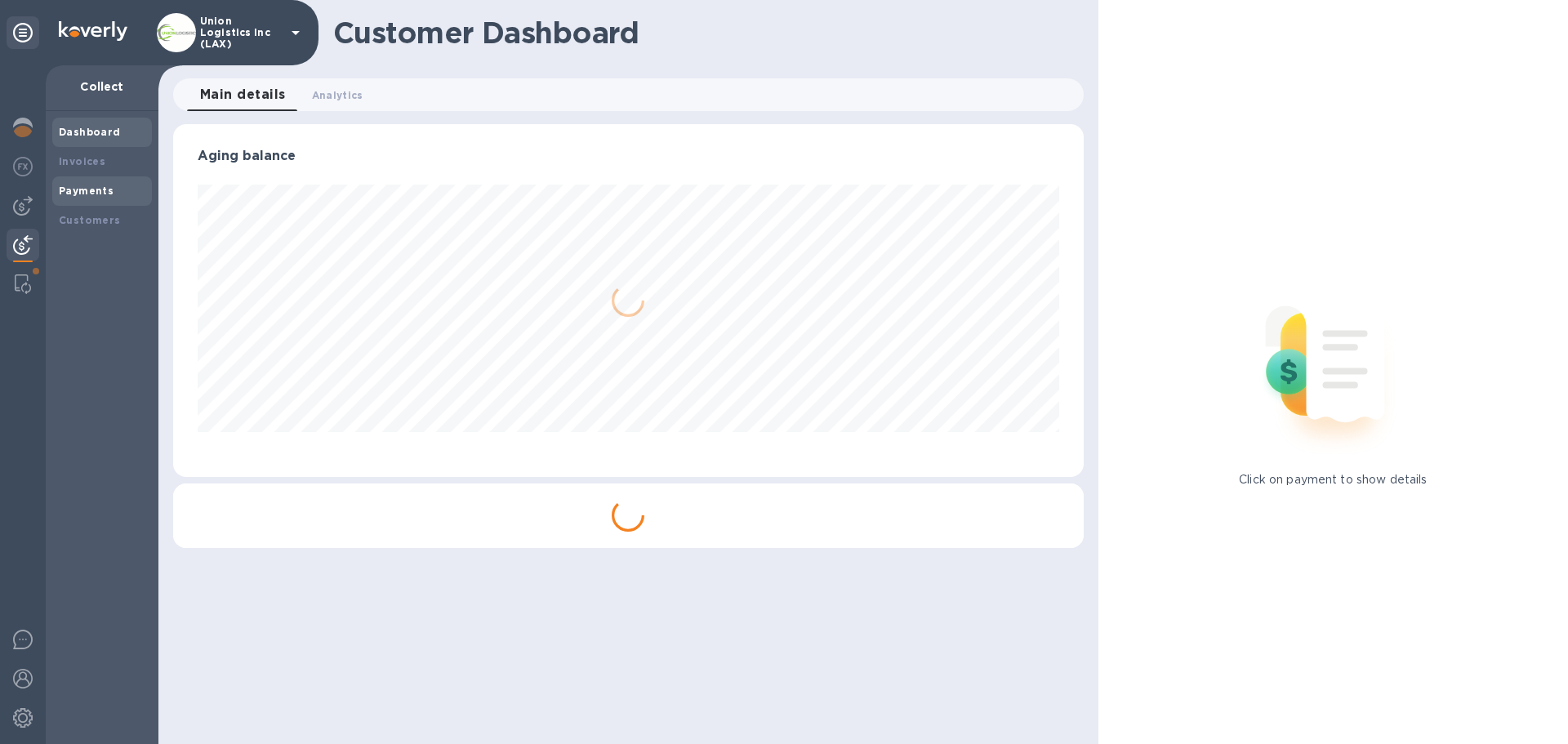
scroll to position [353, 910]
click at [85, 191] on b "Payments" at bounding box center [87, 190] width 55 height 12
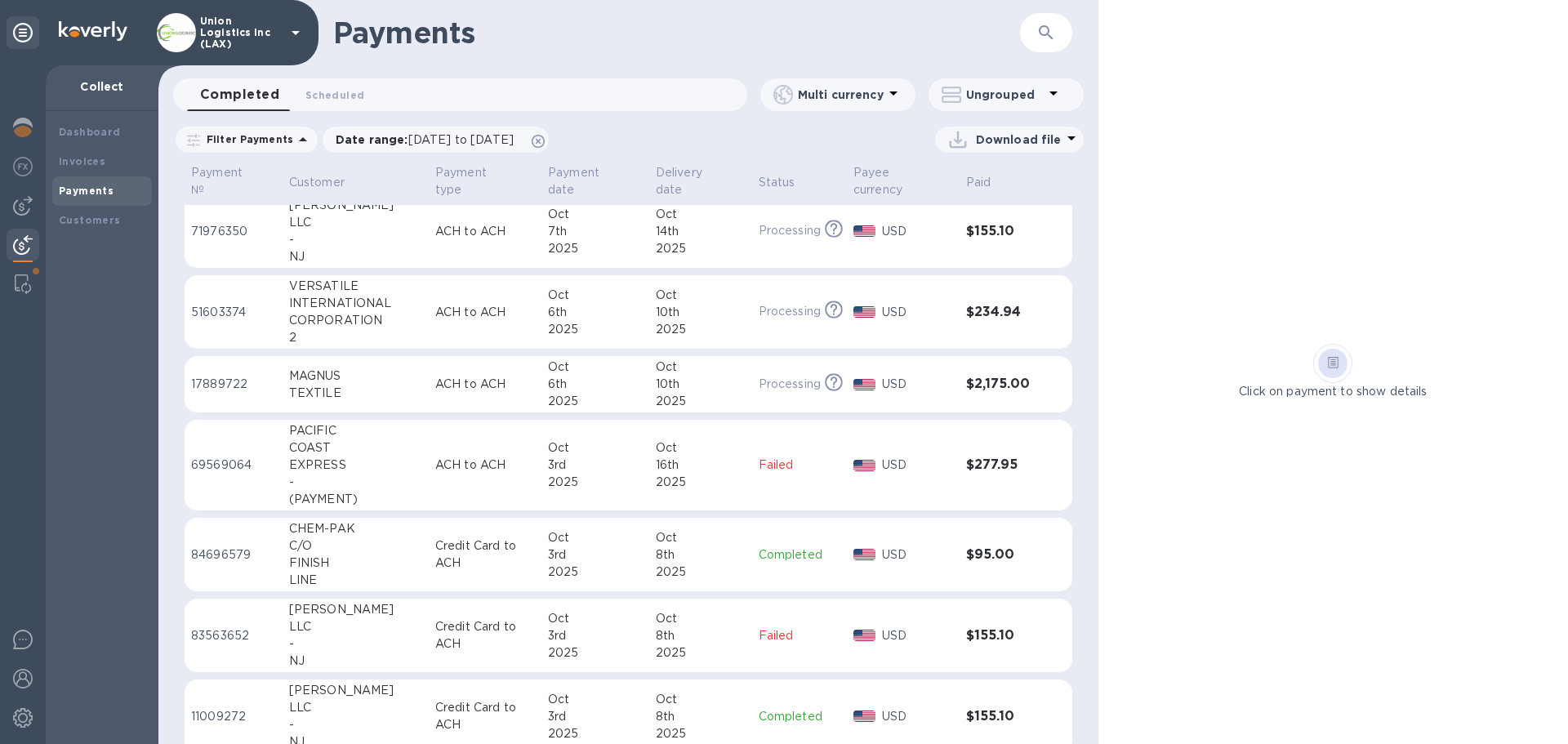
scroll to position [408, 0]
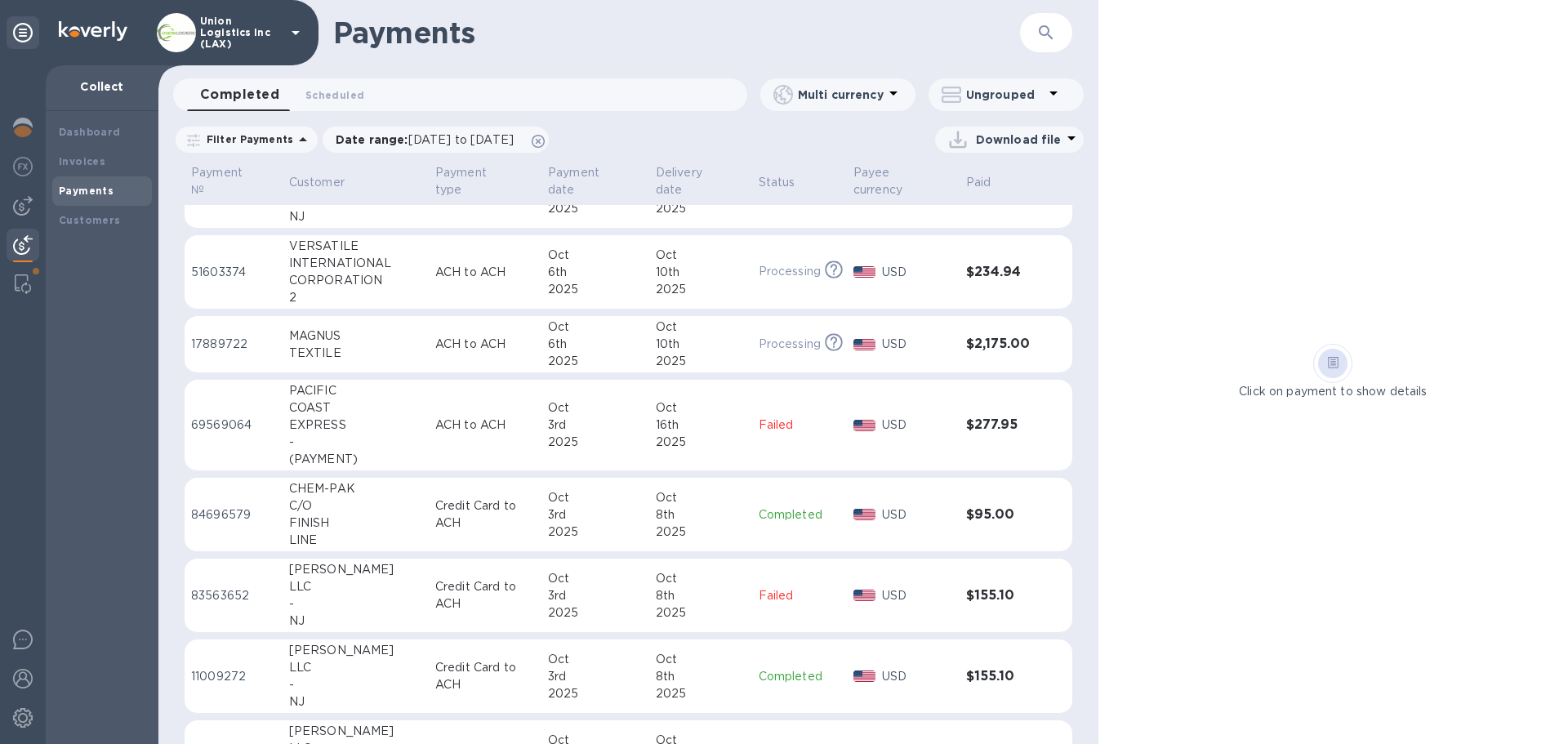
click at [616, 416] on div "Oct" at bounding box center [595, 408] width 95 height 17
